Goal: Check status: Check status

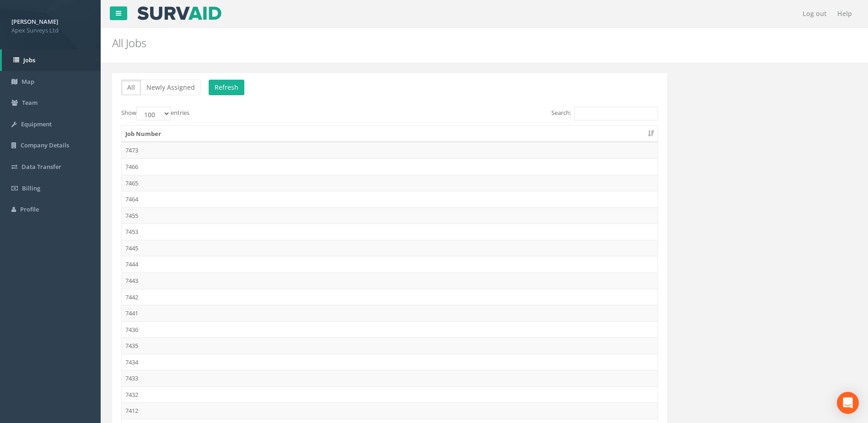
select select "100"
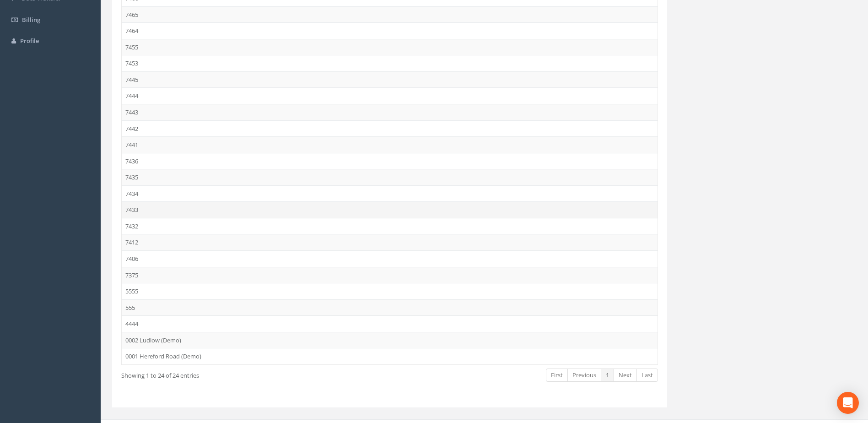
scroll to position [183, 0]
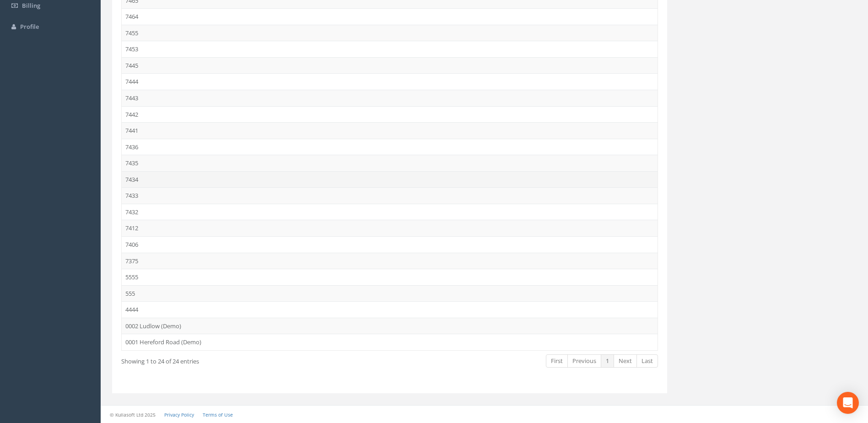
click at [139, 178] on td "7434" at bounding box center [390, 179] width 536 height 16
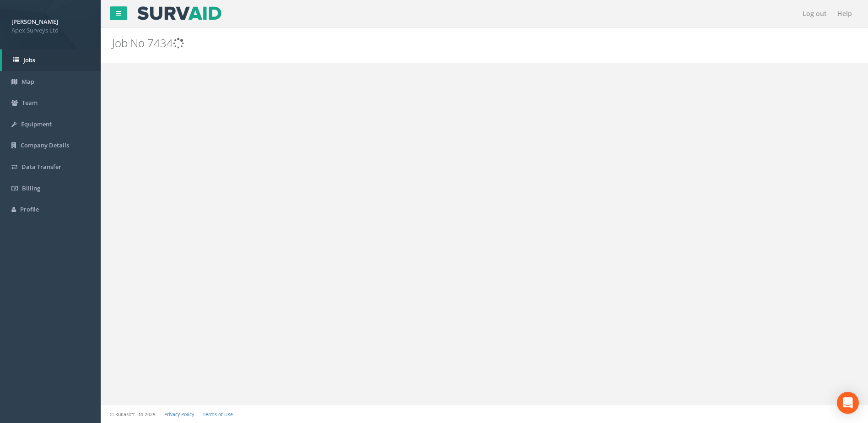
scroll to position [0, 0]
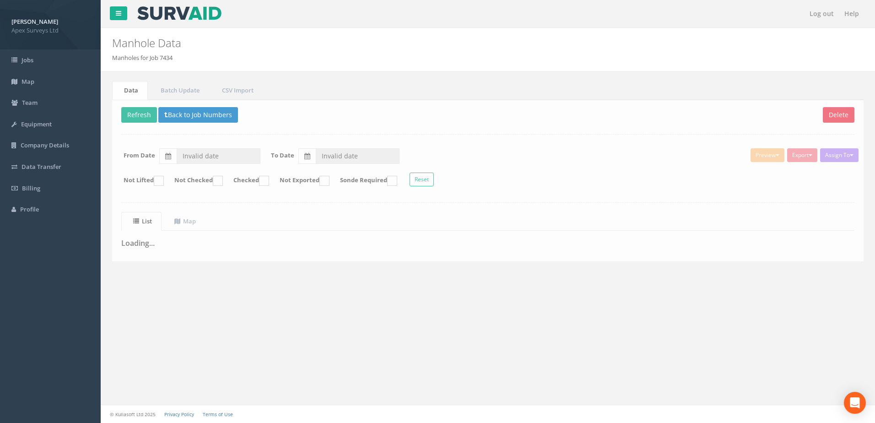
type input "[DATE]"
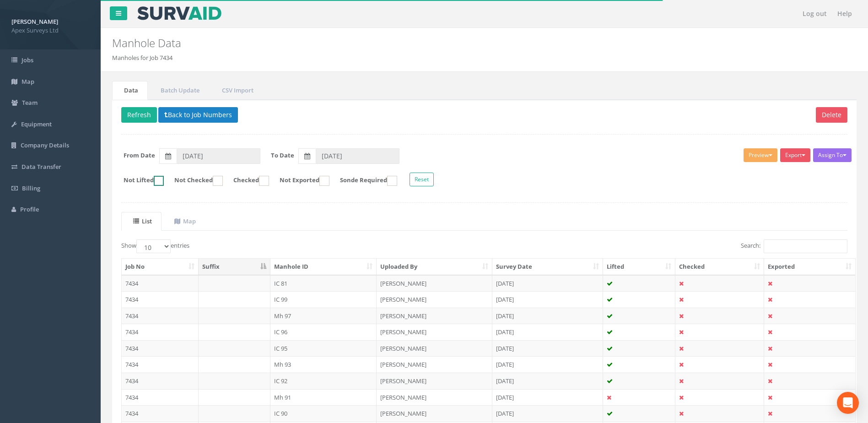
click at [162, 180] on ins at bounding box center [159, 181] width 10 height 10
checkbox input "true"
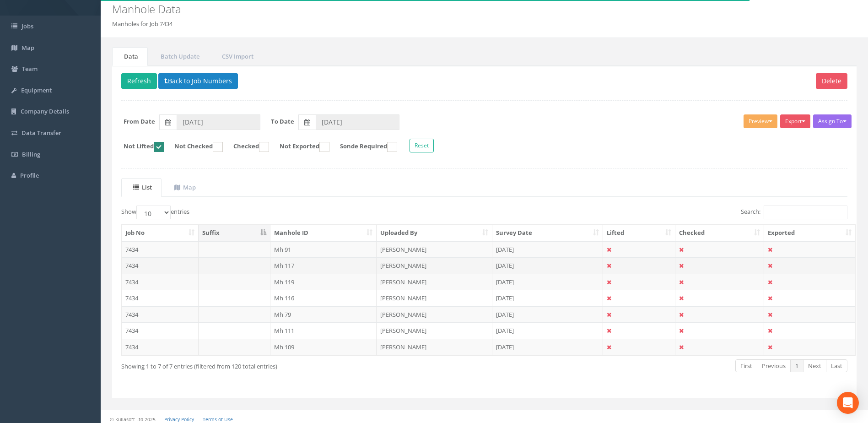
scroll to position [39, 0]
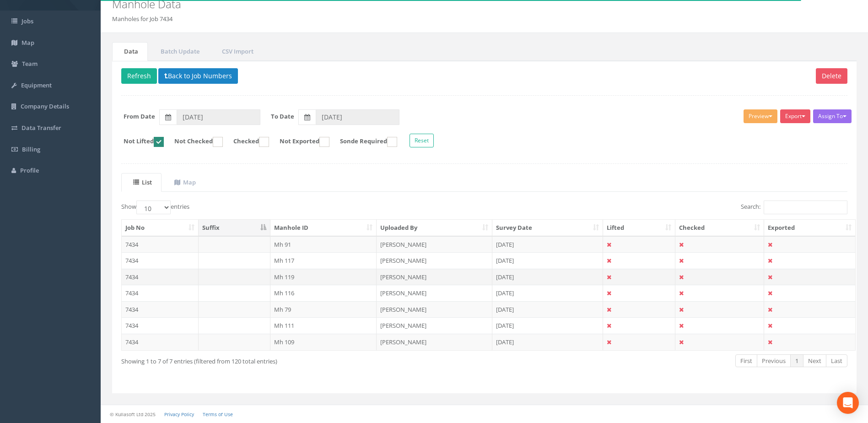
click at [391, 275] on td "[PERSON_NAME]" at bounding box center [435, 277] width 116 height 16
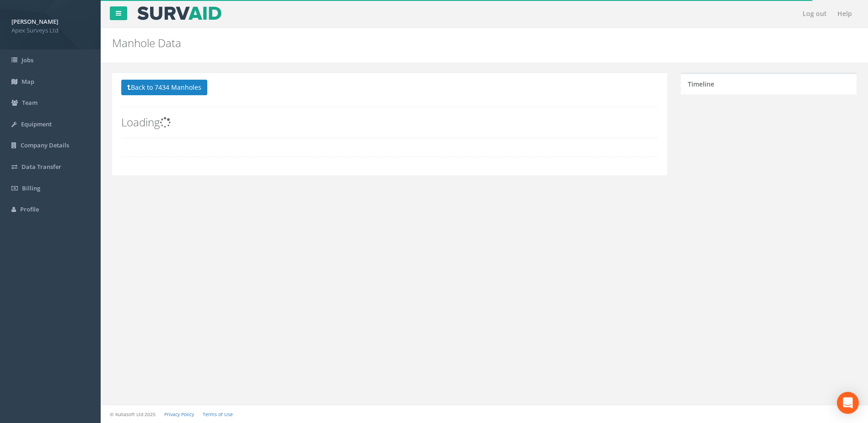
scroll to position [0, 0]
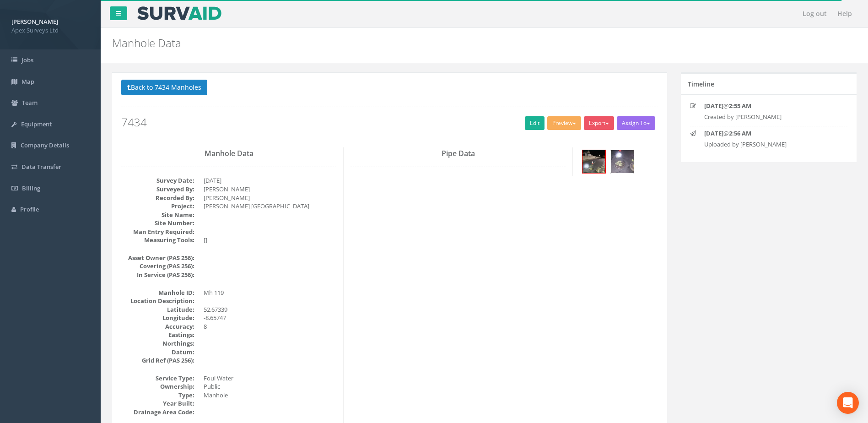
click at [619, 164] on img at bounding box center [622, 161] width 23 height 23
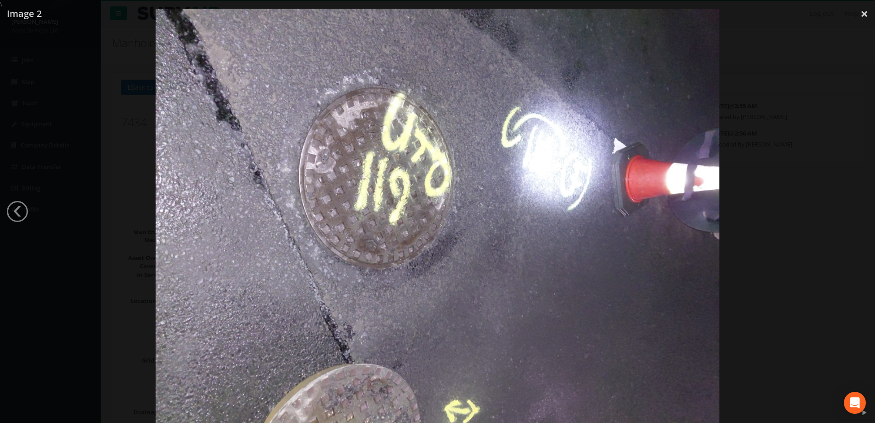
click at [22, 218] on link "‹" at bounding box center [17, 211] width 21 height 21
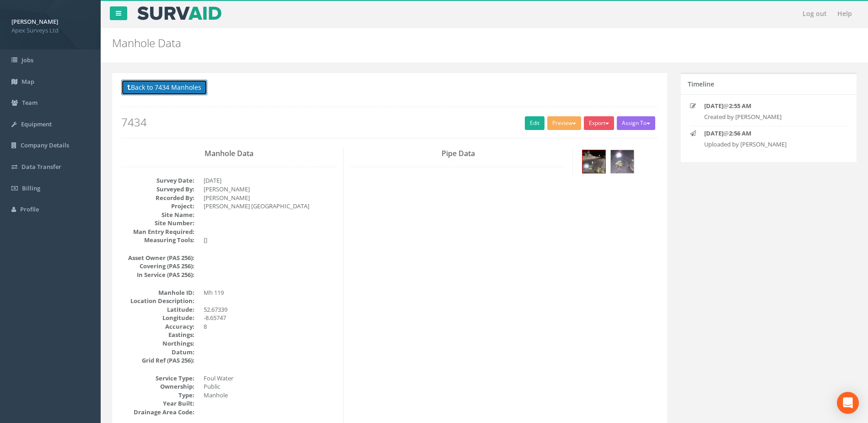
click at [149, 92] on button "Back to 7434 Manholes" at bounding box center [164, 88] width 86 height 16
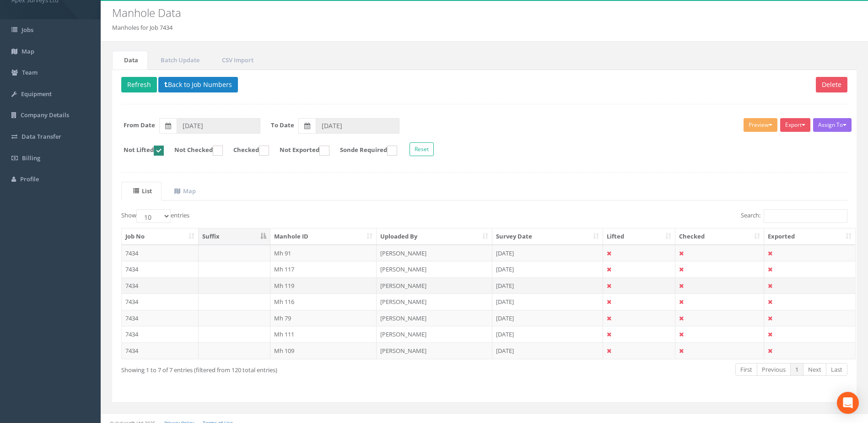
scroll to position [39, 0]
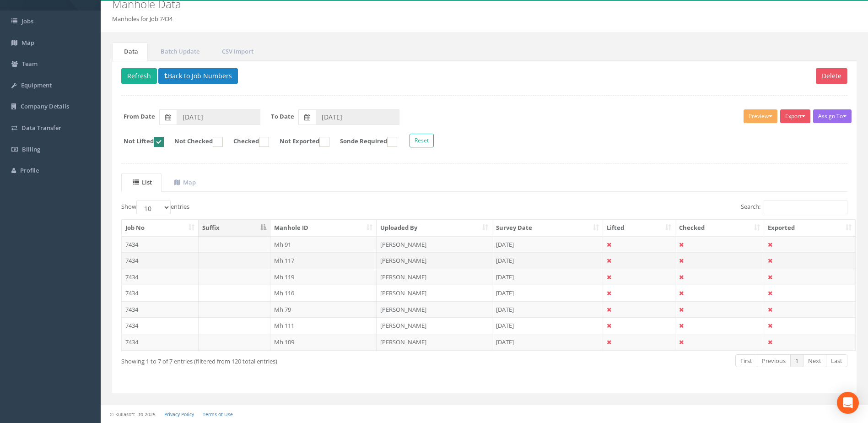
click at [285, 264] on td "Mh 117" at bounding box center [323, 260] width 107 height 16
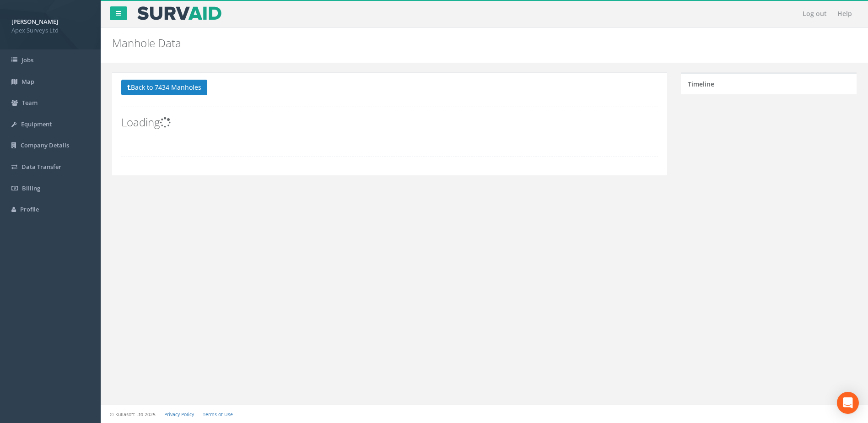
scroll to position [0, 0]
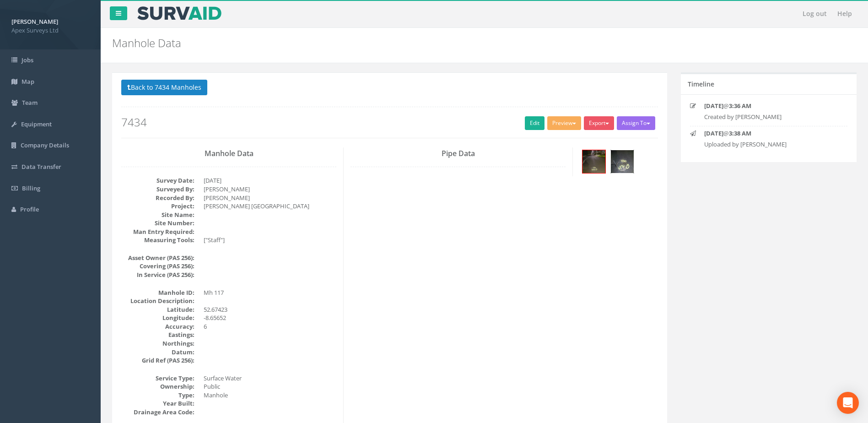
click at [625, 161] on img at bounding box center [622, 161] width 23 height 23
click at [165, 84] on button "Back to 7434 Manholes" at bounding box center [164, 88] width 86 height 16
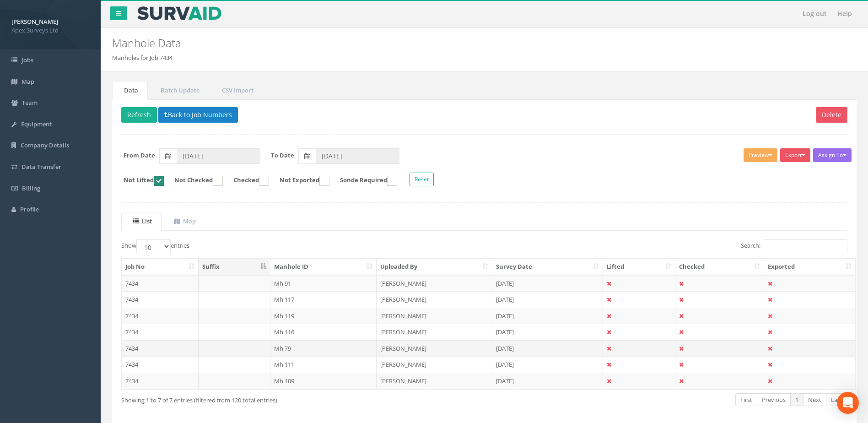
click at [286, 345] on td "Mh 79" at bounding box center [323, 348] width 107 height 16
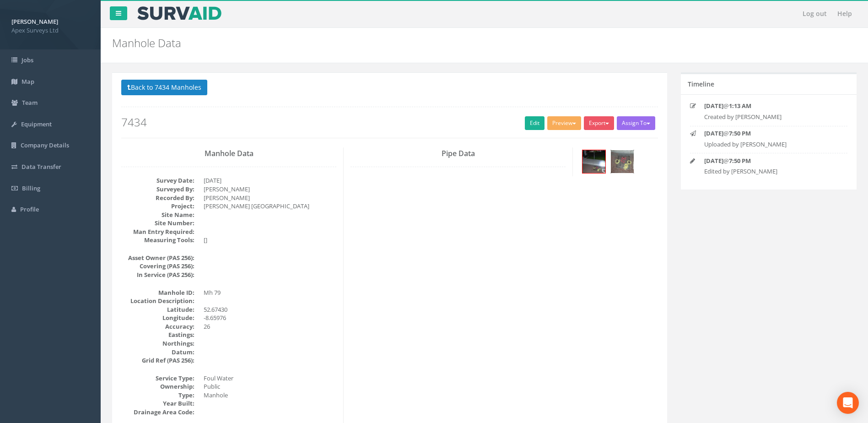
click at [632, 160] on img at bounding box center [622, 161] width 23 height 23
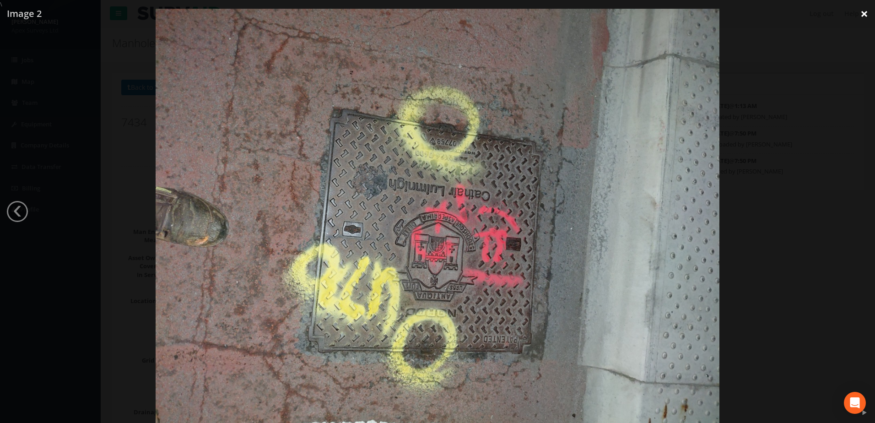
click at [862, 15] on link "×" at bounding box center [864, 13] width 22 height 27
